Goal: Information Seeking & Learning: Learn about a topic

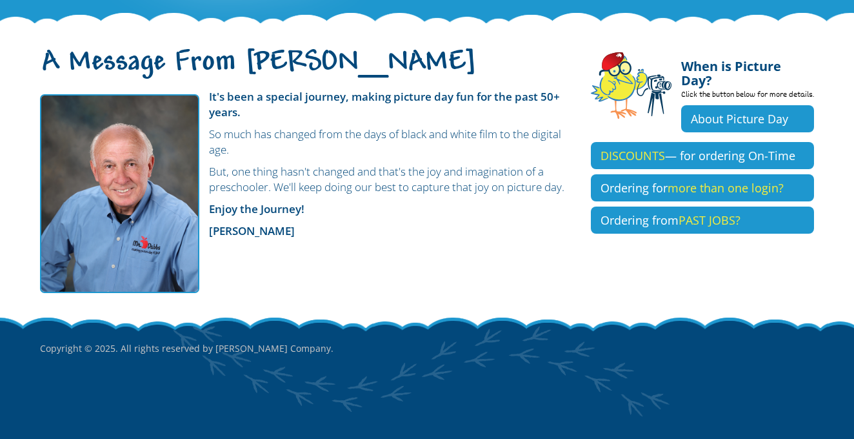
scroll to position [352, 0]
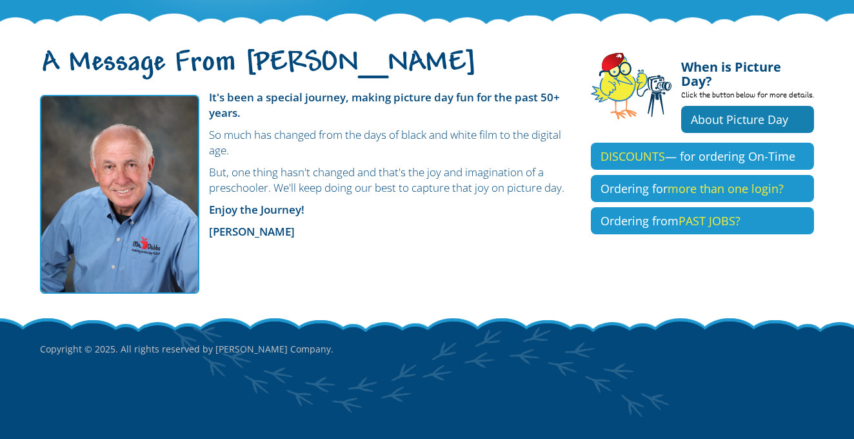
click at [783, 106] on link "About Picture Day" at bounding box center [747, 119] width 133 height 27
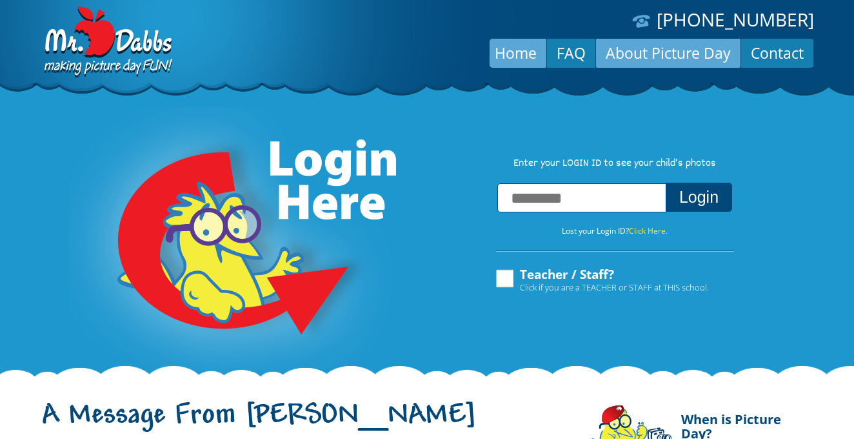
click at [644, 48] on link "About Picture Day" at bounding box center [668, 52] width 145 height 31
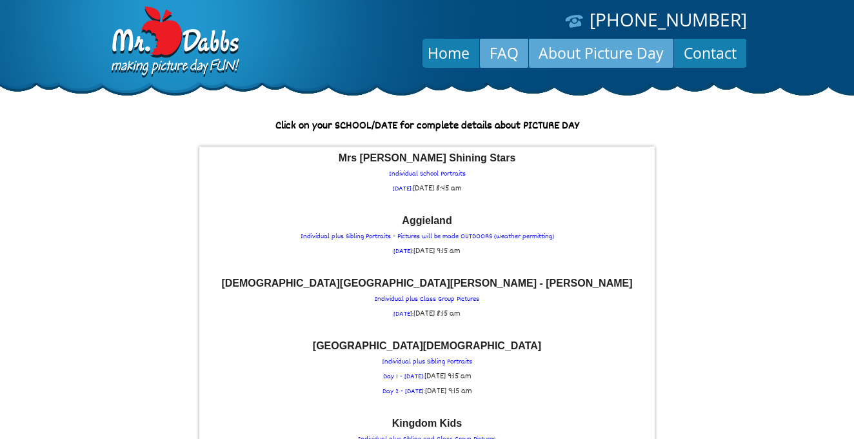
click at [515, 48] on link "FAQ" at bounding box center [504, 52] width 48 height 31
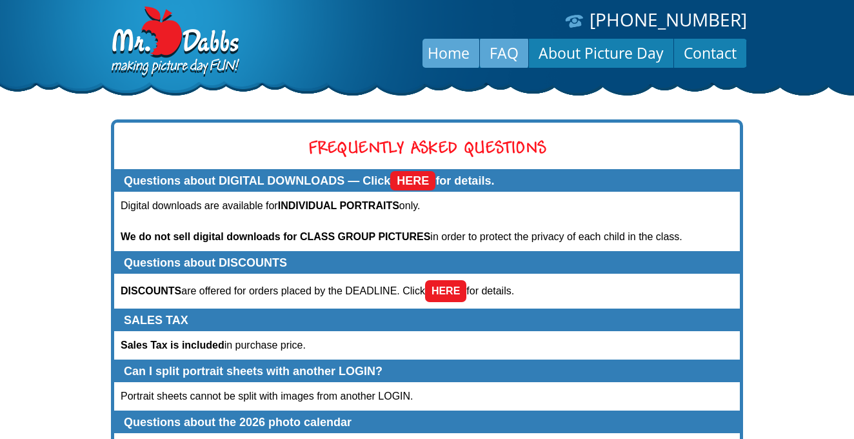
click at [460, 54] on link "Home" at bounding box center [448, 52] width 61 height 31
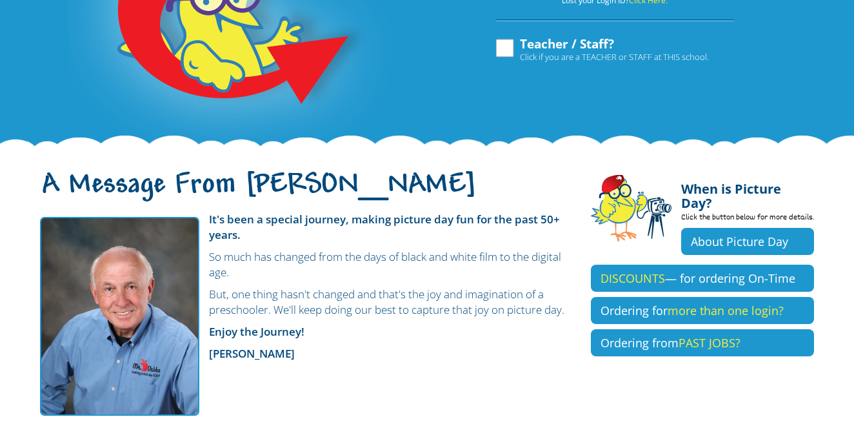
scroll to position [355, 0]
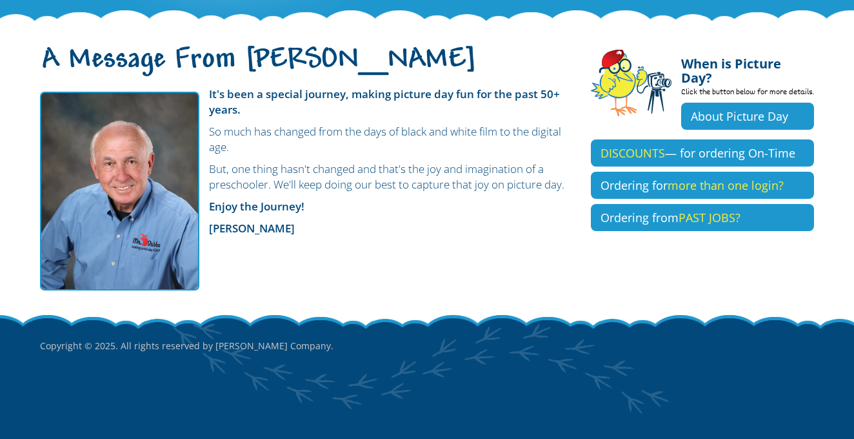
click at [153, 239] on img at bounding box center [119, 191] width 159 height 199
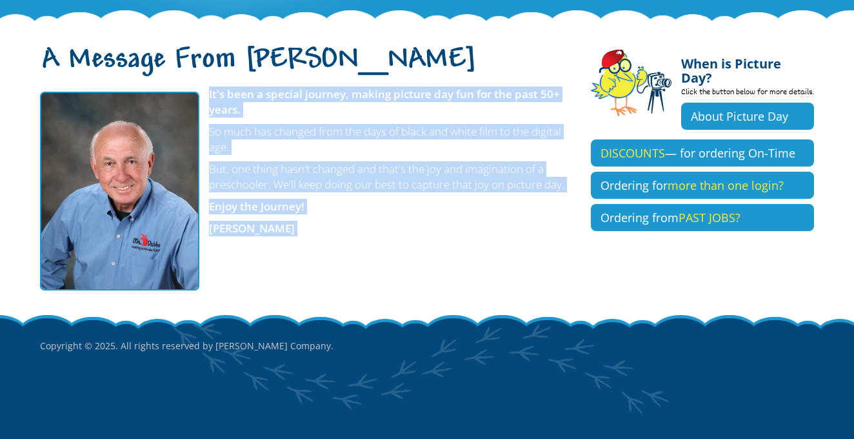
drag, startPoint x: 203, startPoint y: 90, endPoint x: 338, endPoint y: 240, distance: 201.9
click at [338, 236] on div "It's been a special journey, making picture day fun for the past 50+ years. So …" at bounding box center [306, 161] width 532 height 150
copy div "It's been a special journey, making picture day fun for the past 50+ years. So …"
